Goal: Find specific fact: Find specific fact

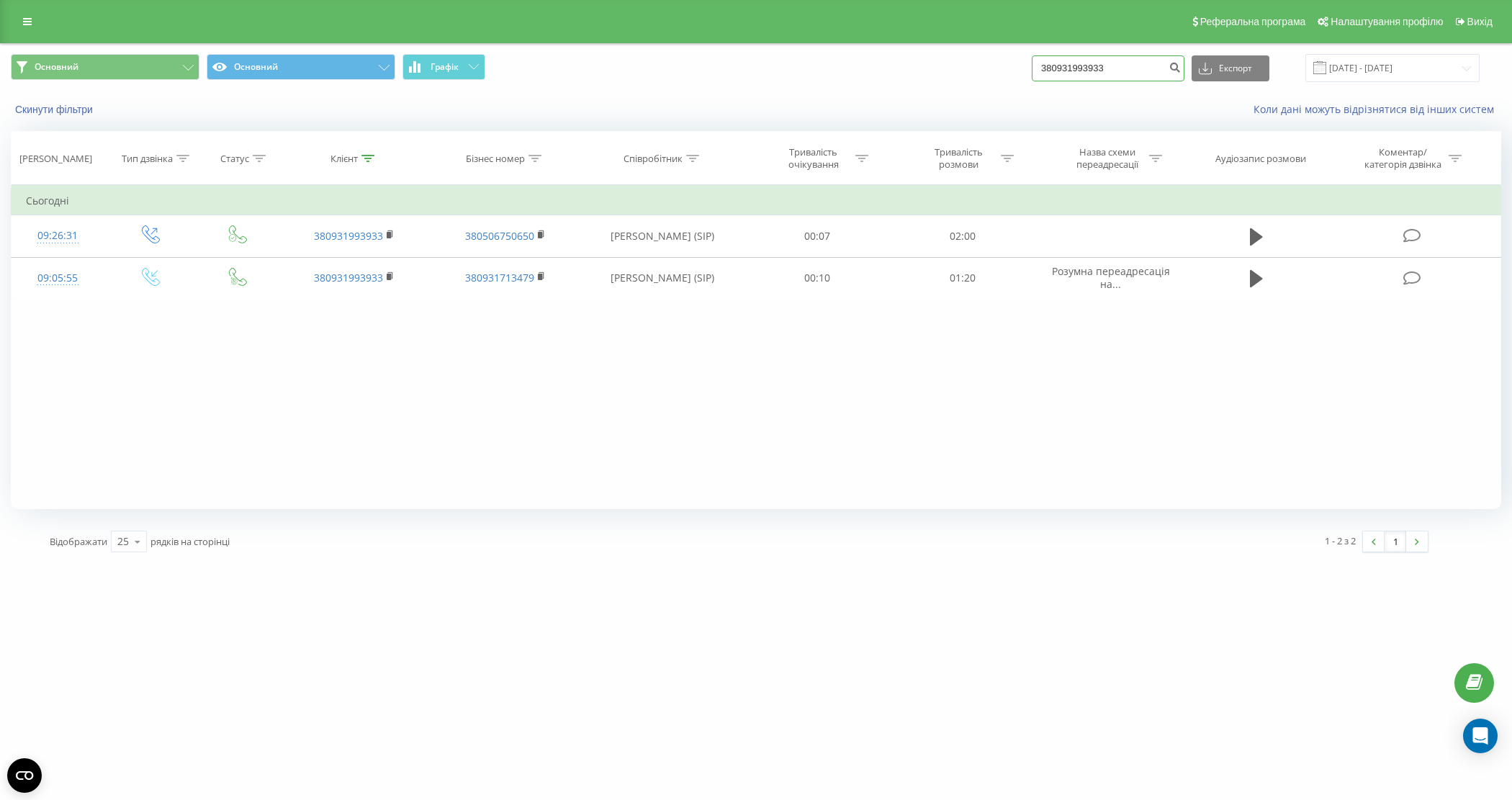
drag, startPoint x: 1143, startPoint y: 66, endPoint x: 1024, endPoint y: 66, distance: 119.0
click at [1024, 66] on div "Основний Основний Графік 380931993933 Експорт .csv .xls .xlsx [DATE] - [DATE]" at bounding box center [756, 68] width 1490 height 28
paste input "0970456620"
type input "0970456620"
click at [1181, 66] on icon "submit" at bounding box center [1175, 66] width 12 height 8
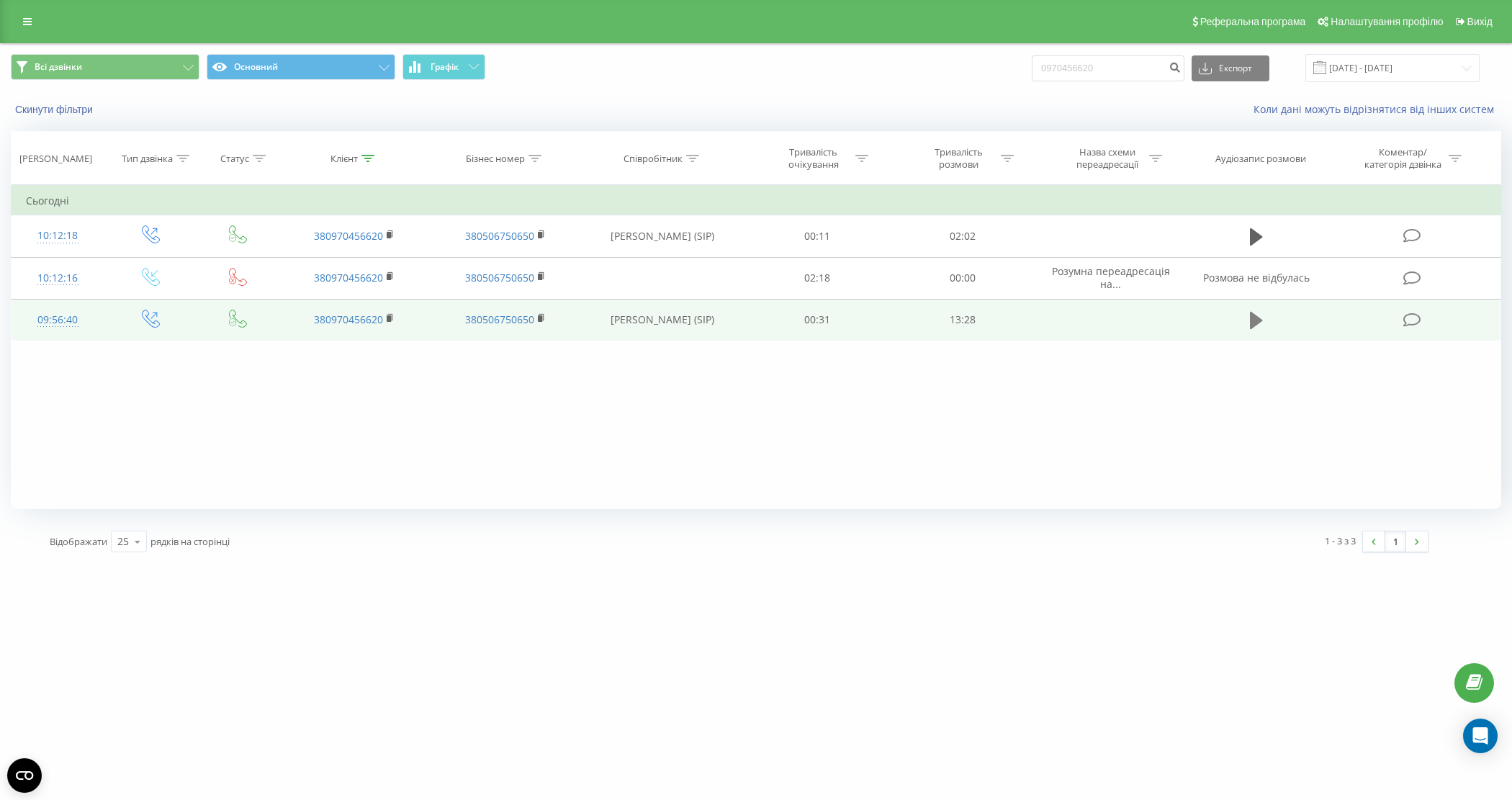
click at [1259, 326] on icon at bounding box center [1257, 321] width 13 height 20
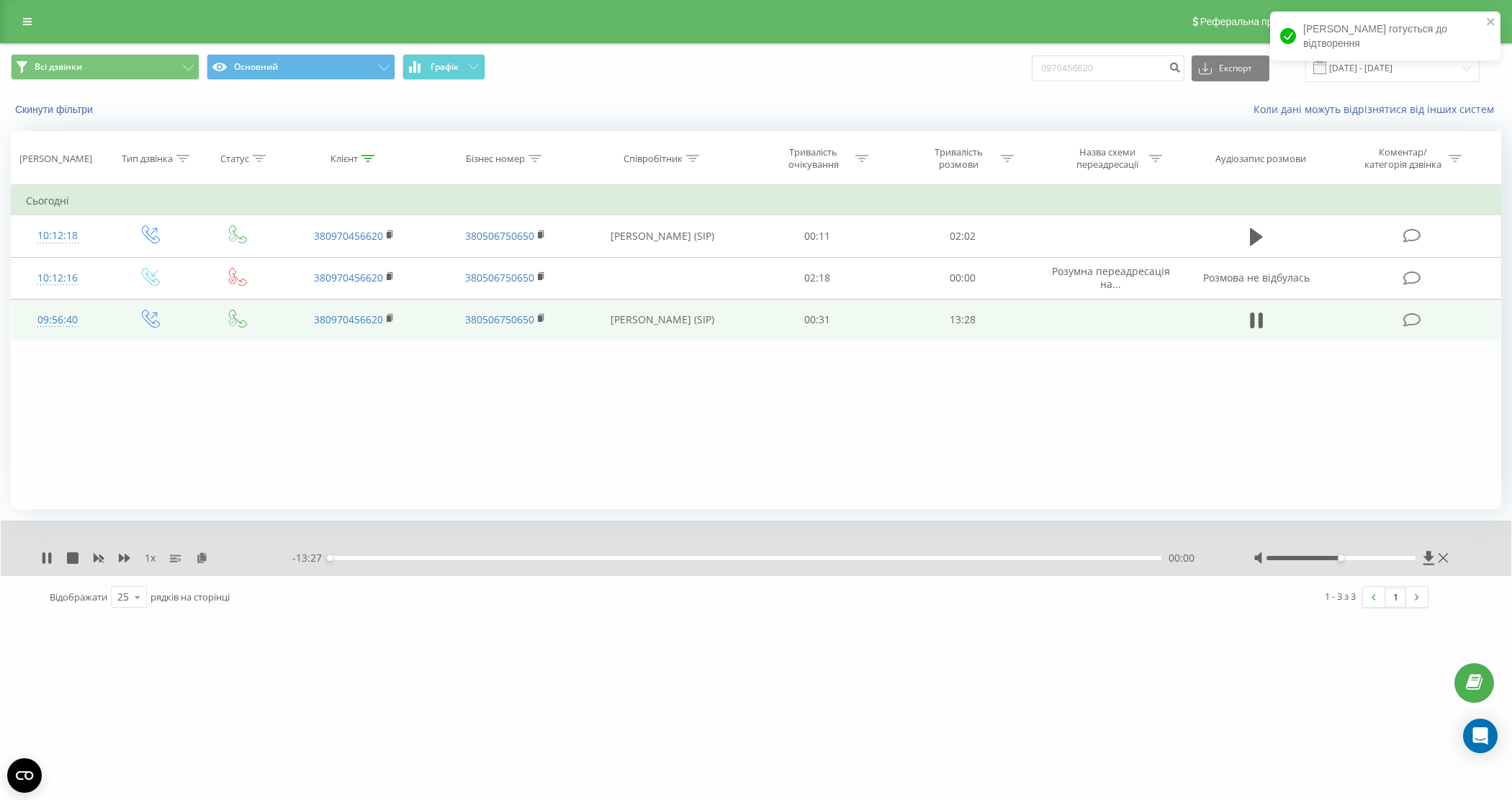
click at [333, 562] on div "- 13:27 00:00 00:00" at bounding box center [755, 557] width 925 height 14
click at [336, 560] on div "00:07" at bounding box center [745, 557] width 832 height 4
click at [200, 559] on icon at bounding box center [202, 557] width 12 height 10
click at [1440, 556] on icon at bounding box center [1443, 558] width 9 height 9
